Goal: Task Accomplishment & Management: Manage account settings

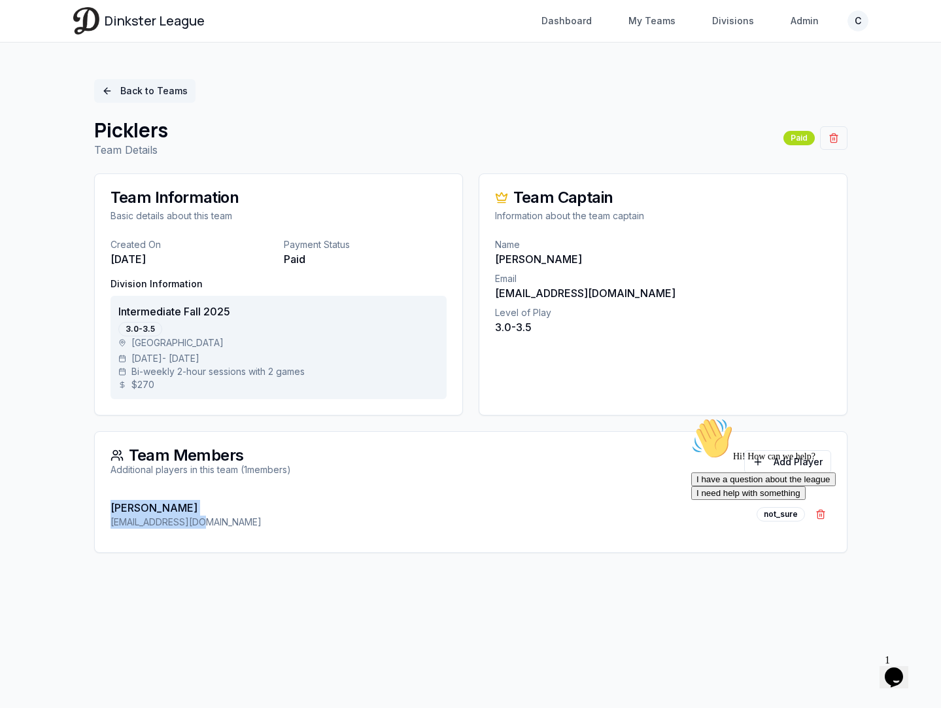
click at [133, 87] on link "Back to Teams" at bounding box center [144, 91] width 101 height 24
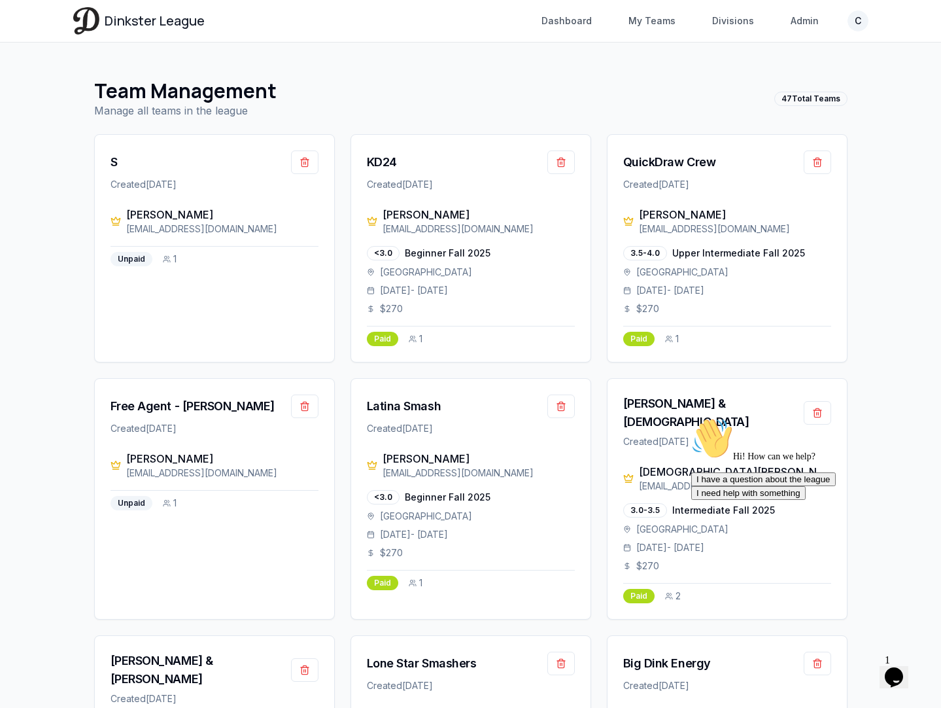
click at [144, 91] on h1 "Team Management" at bounding box center [185, 91] width 182 height 24
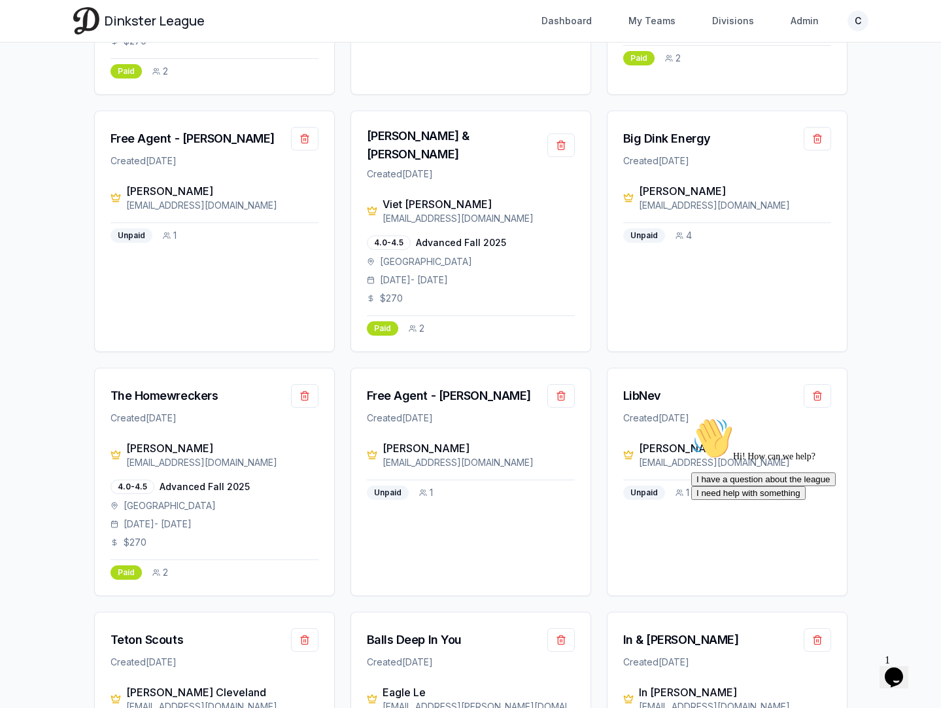
scroll to position [816, 0]
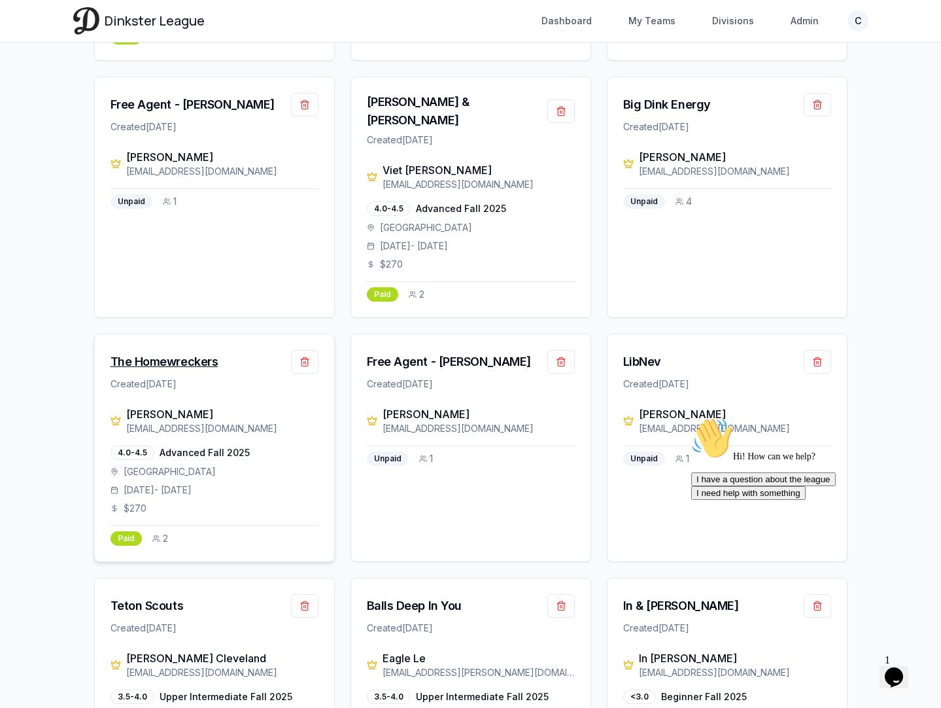
click at [176, 353] on div "The Homewreckers" at bounding box center [165, 362] width 108 height 18
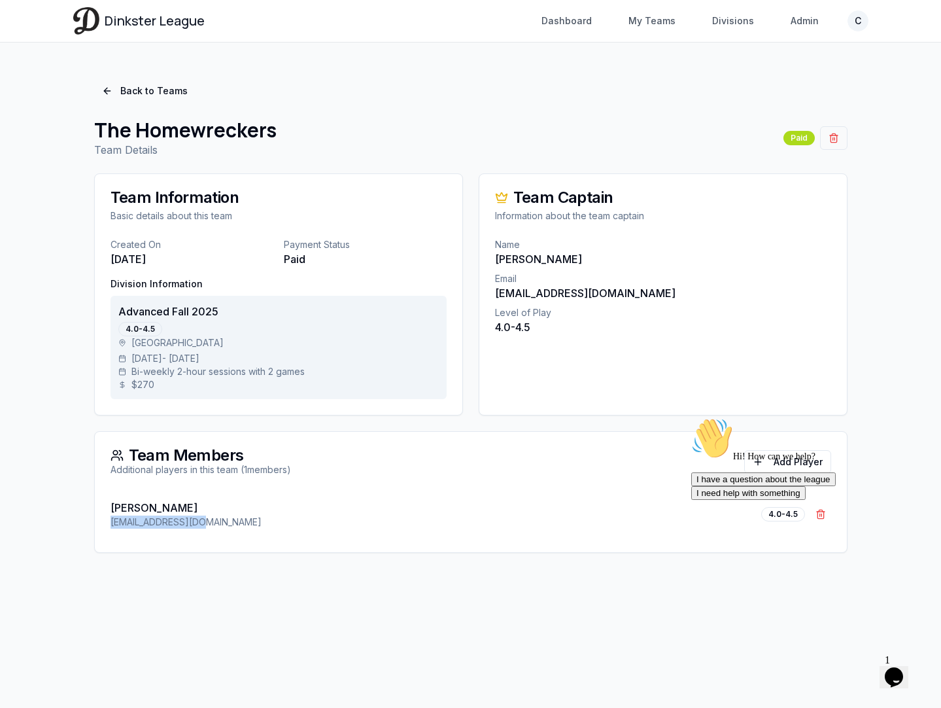
drag, startPoint x: 211, startPoint y: 522, endPoint x: 84, endPoint y: 522, distance: 126.9
click at [84, 522] on div "Back to Teams The Homewreckers Team Details Paid Team Information Basic details…" at bounding box center [470, 315] width 795 height 505
copy p "[EMAIL_ADDRESS][DOMAIN_NAME]"
click at [124, 92] on link "Back to Teams" at bounding box center [144, 91] width 101 height 24
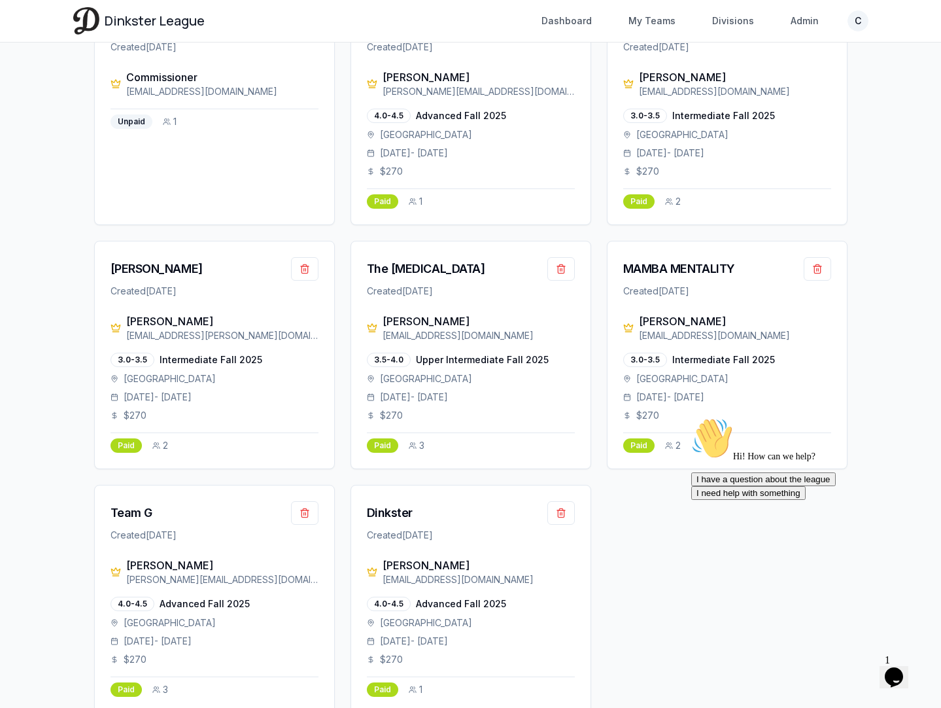
scroll to position [3191, 0]
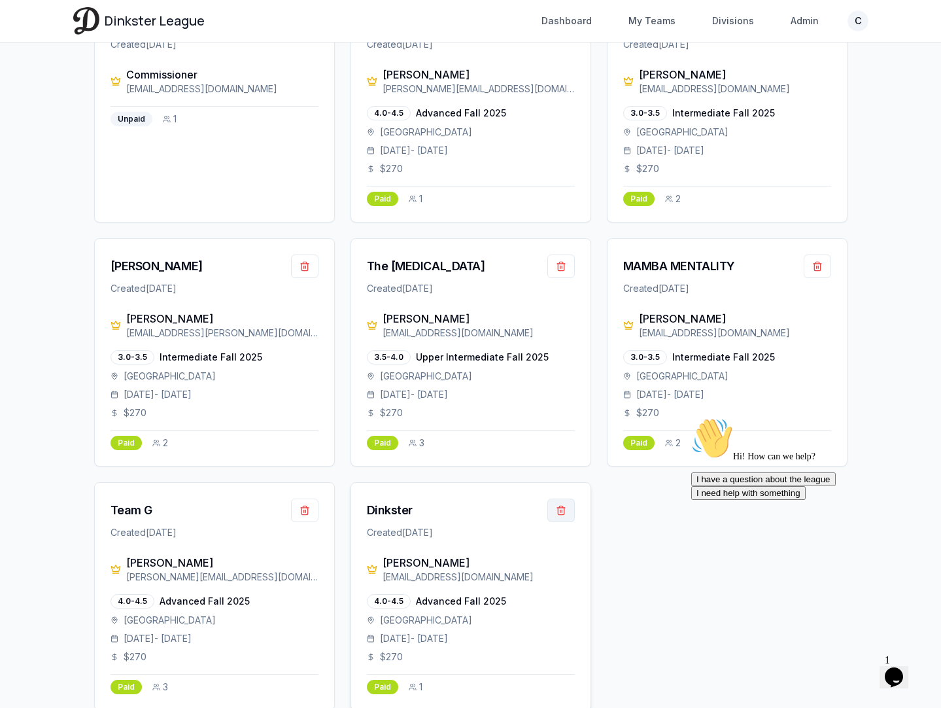
click at [561, 498] on button "button" at bounding box center [560, 510] width 27 height 24
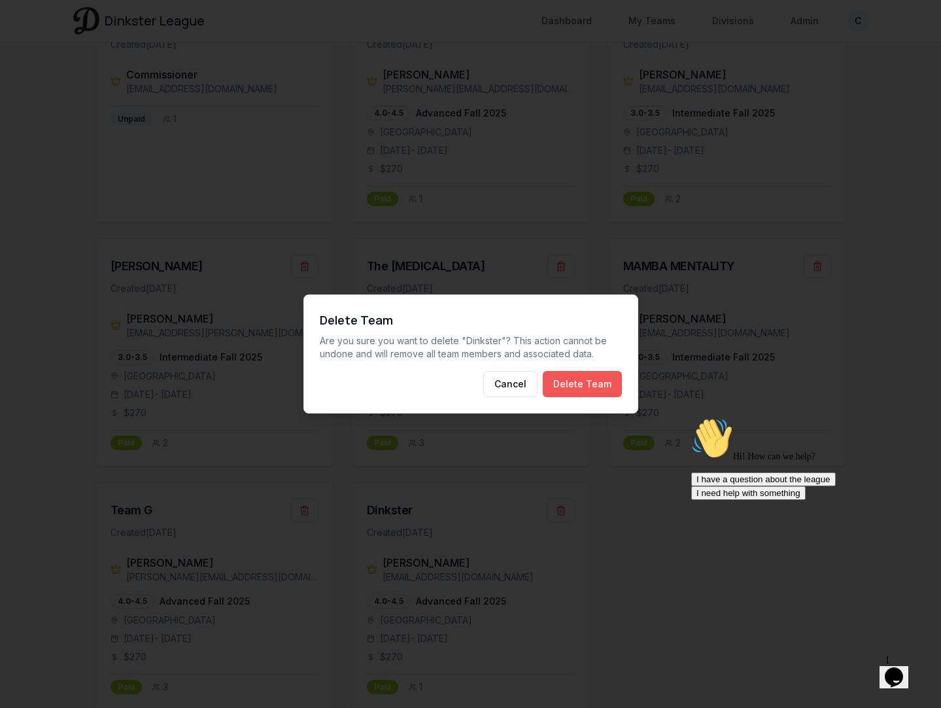
click at [568, 381] on button "Delete Team" at bounding box center [582, 384] width 79 height 26
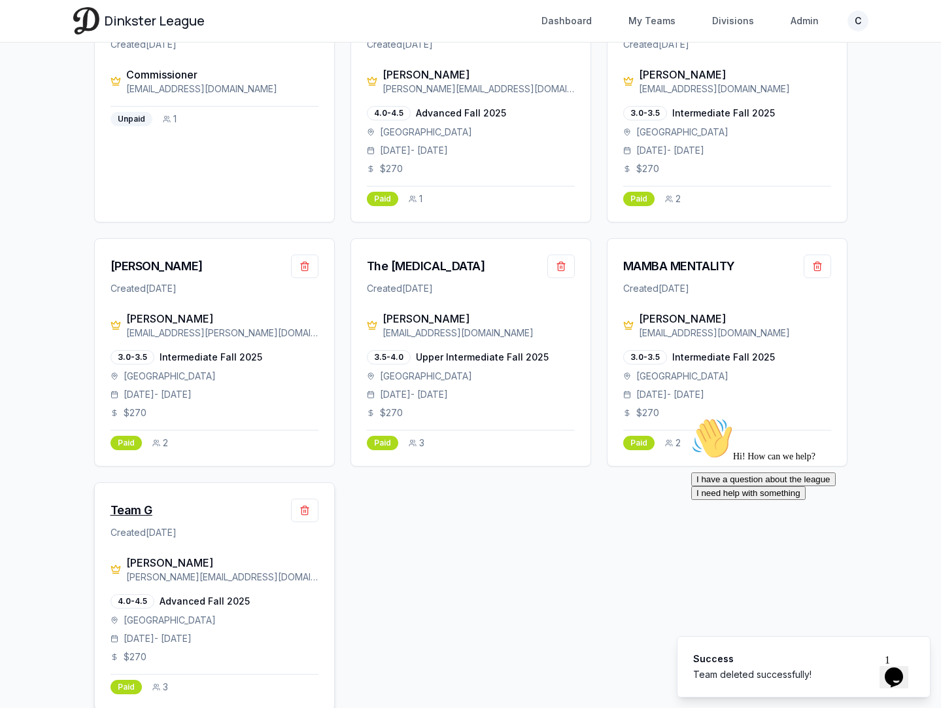
click at [140, 501] on div "Team G" at bounding box center [132, 510] width 42 height 18
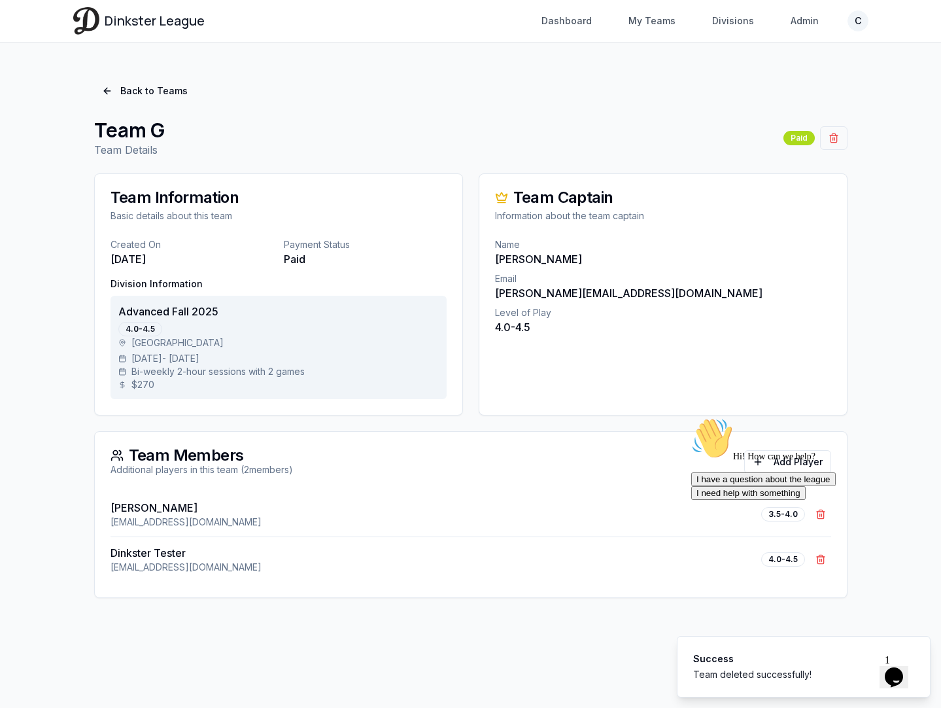
click at [798, 464] on div "Hi! How can we help? I have a question about the league I need help with someth…" at bounding box center [808, 458] width 235 height 82
click at [763, 455] on div "Hi! How can we help? I have a question about the league I need help with someth…" at bounding box center [808, 458] width 235 height 82
click at [691, 417] on icon "Chat attention grabber" at bounding box center [691, 417] width 0 height 0
click at [779, 464] on button "Add Player" at bounding box center [787, 462] width 87 height 24
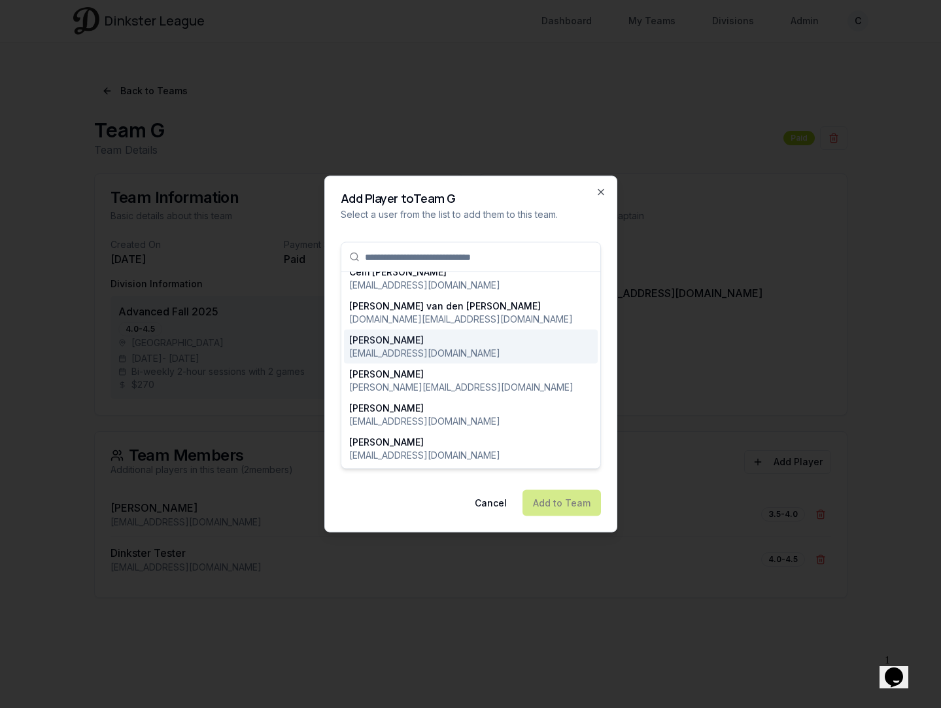
scroll to position [814, 0]
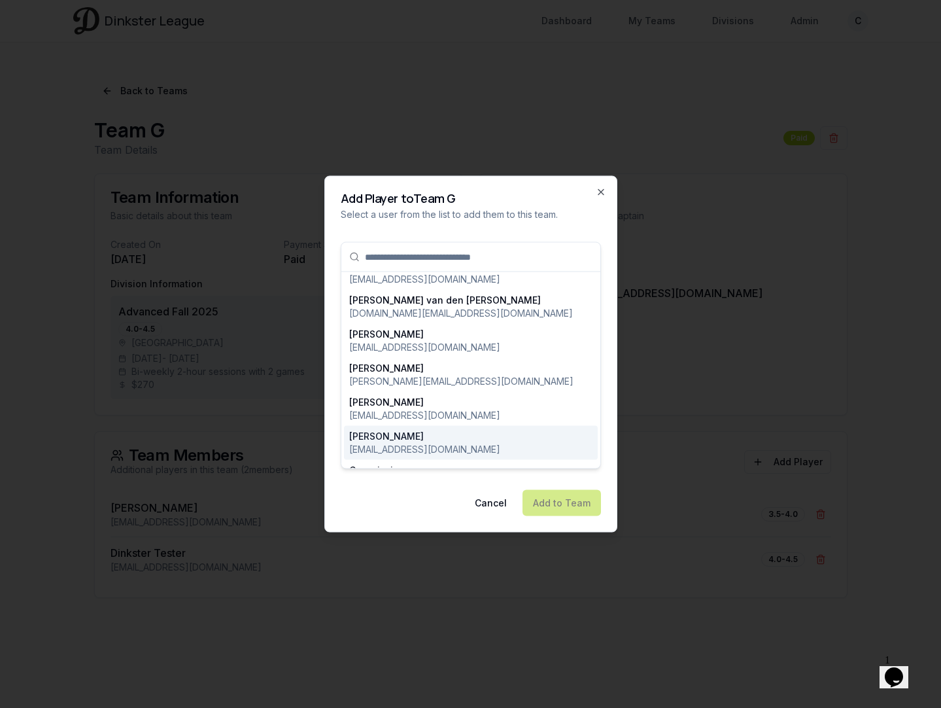
click at [422, 443] on p "[EMAIL_ADDRESS][DOMAIN_NAME]" at bounding box center [424, 449] width 151 height 13
click at [546, 504] on button "Add to Team" at bounding box center [562, 503] width 78 height 26
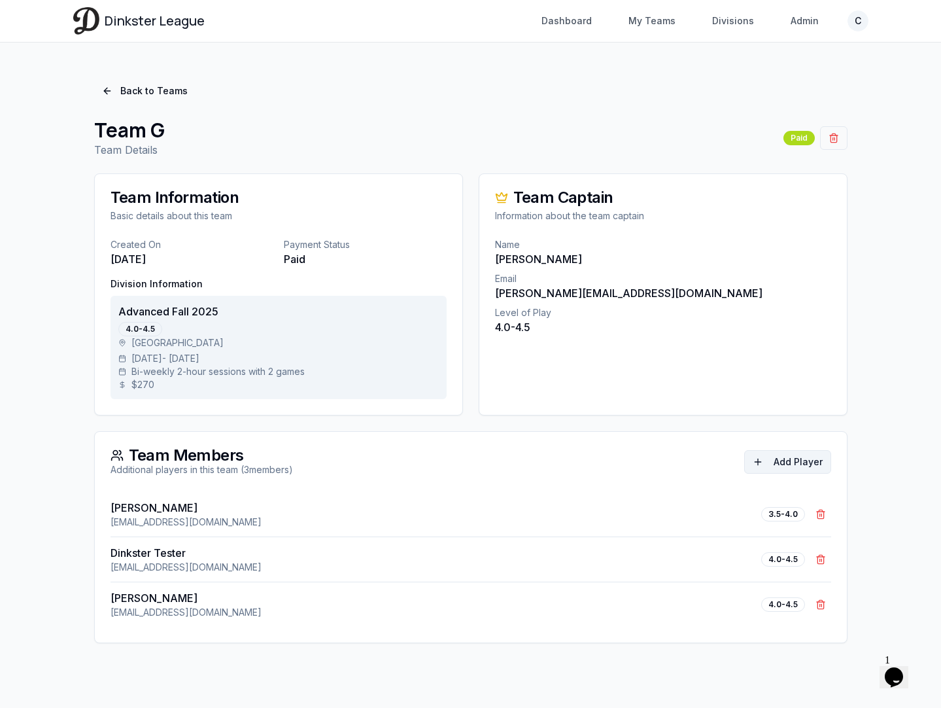
click at [776, 460] on button "Add Player" at bounding box center [787, 462] width 87 height 24
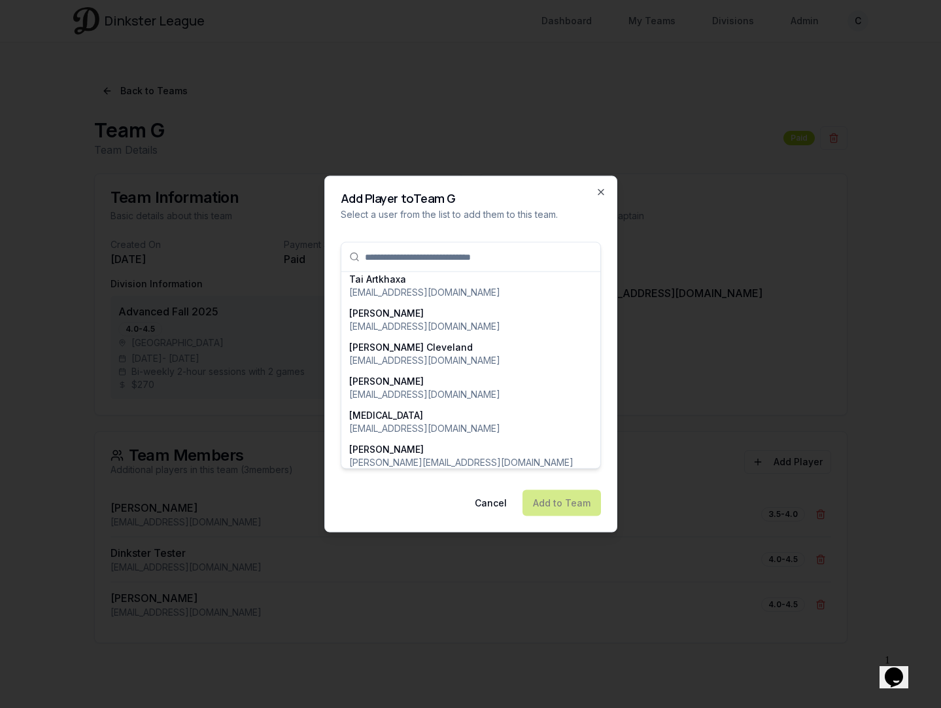
scroll to position [4148, 0]
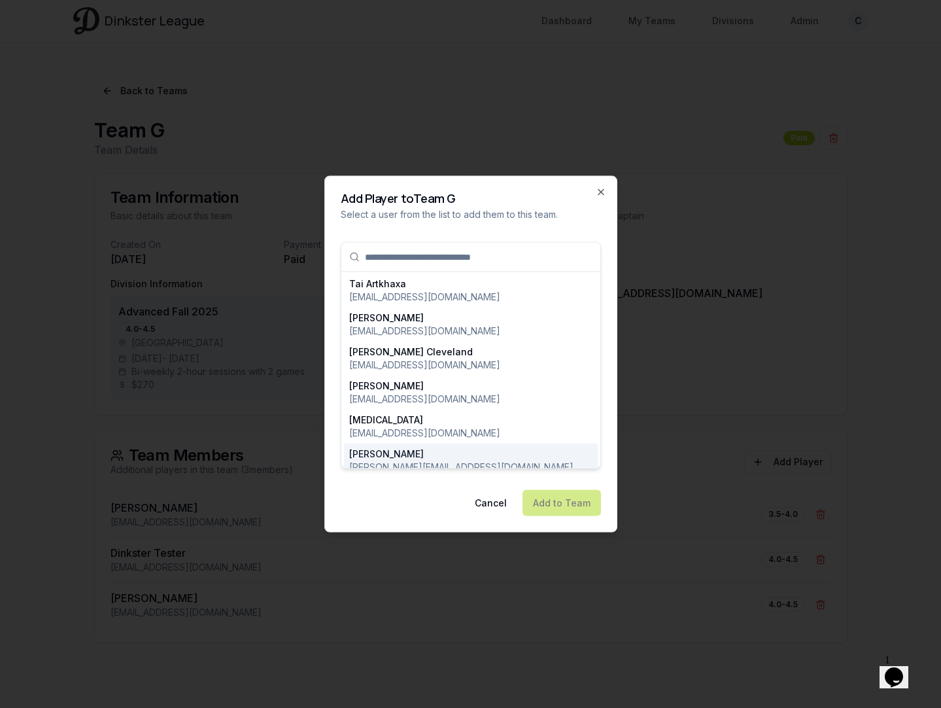
click at [440, 447] on div "[PERSON_NAME] [PERSON_NAME][EMAIL_ADDRESS][DOMAIN_NAME]" at bounding box center [470, 460] width 243 height 26
click at [549, 505] on button "Add to Team" at bounding box center [562, 503] width 78 height 26
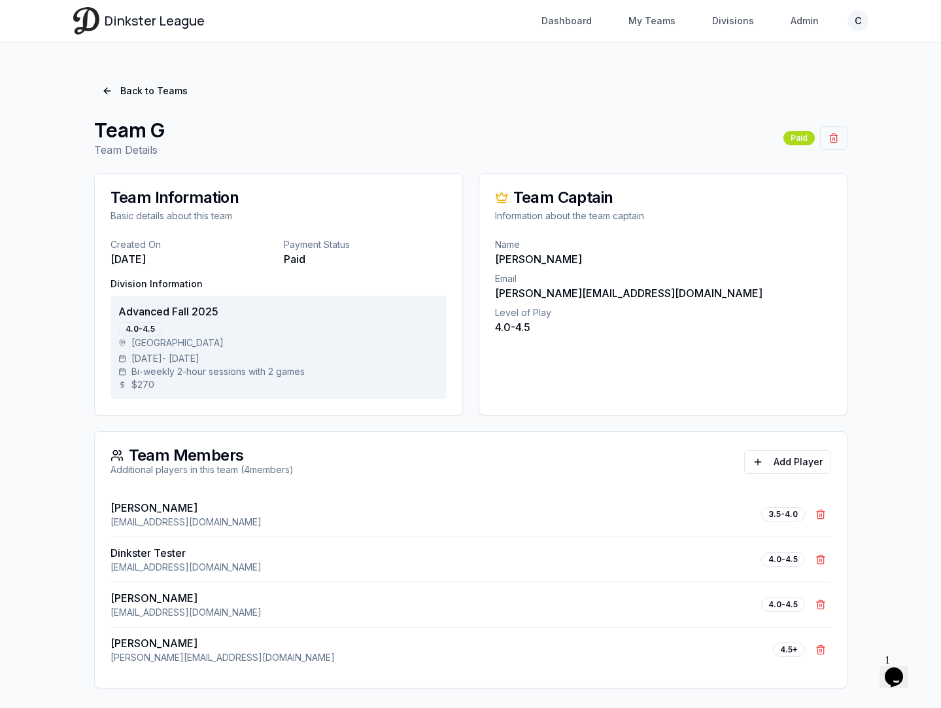
scroll to position [17, 0]
